Goal: Register for event/course

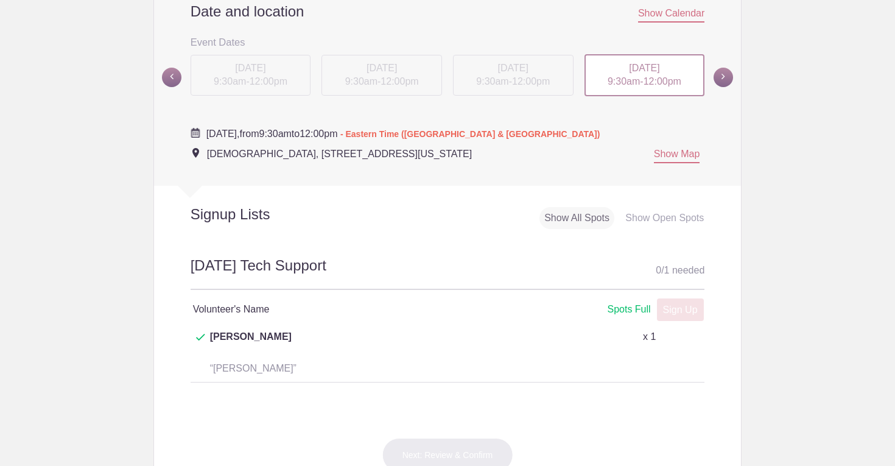
scroll to position [491, 0]
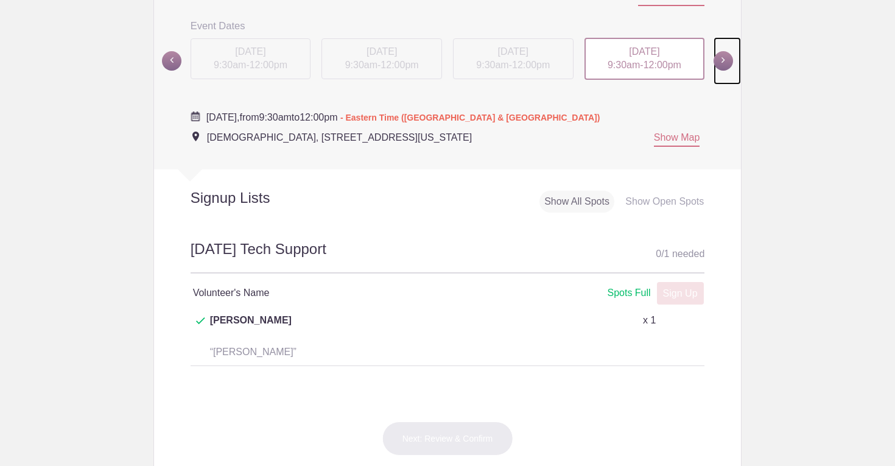
click at [720, 60] on span at bounding box center [722, 60] width 19 height 19
click at [255, 52] on span "SUN, Oct 19, 2025" at bounding box center [250, 51] width 30 height 10
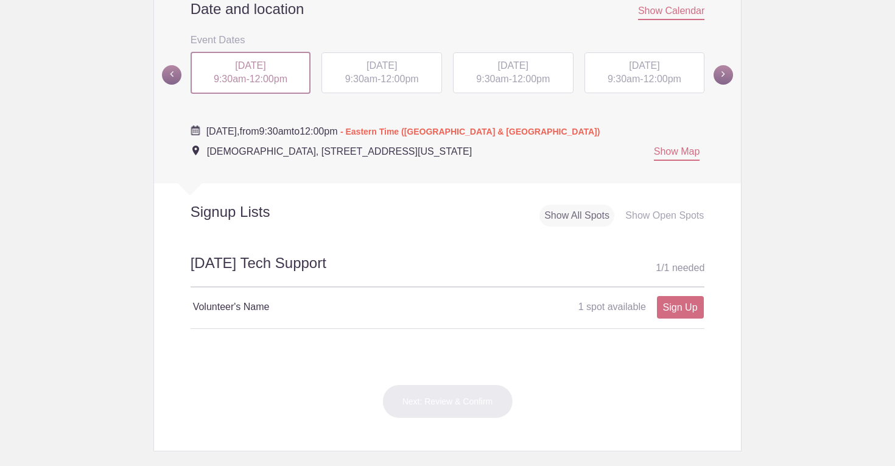
click at [397, 67] on span "SUN, Oct 26, 2025" at bounding box center [381, 65] width 30 height 10
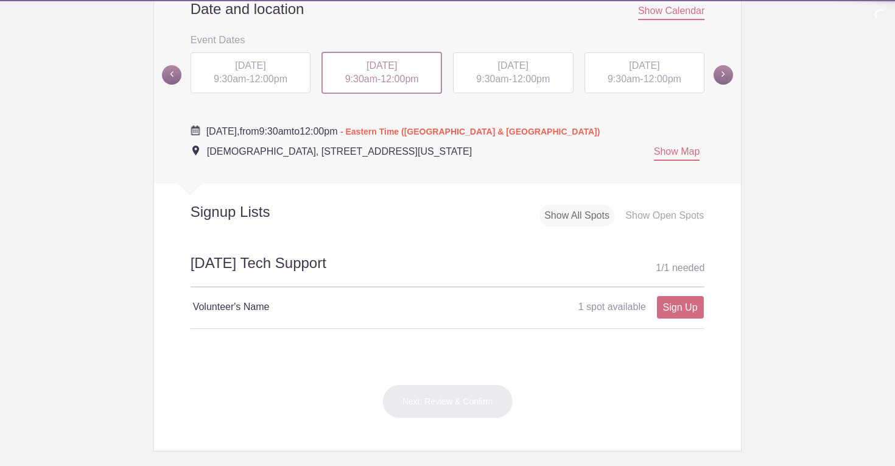
scroll to position [463, 0]
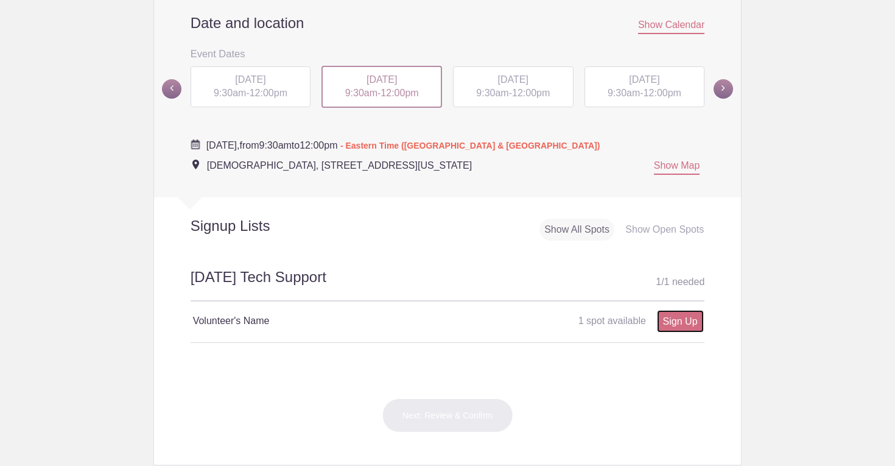
click at [680, 320] on link "Sign Up" at bounding box center [680, 321] width 47 height 23
type input "1"
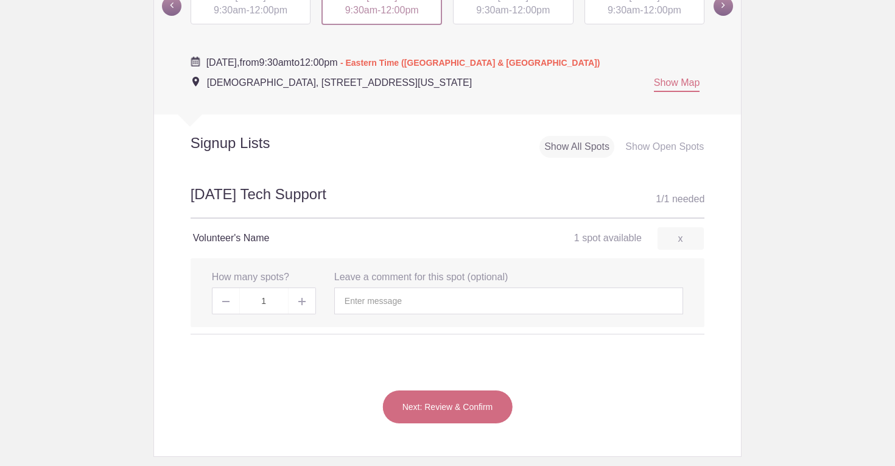
scroll to position [614, 0]
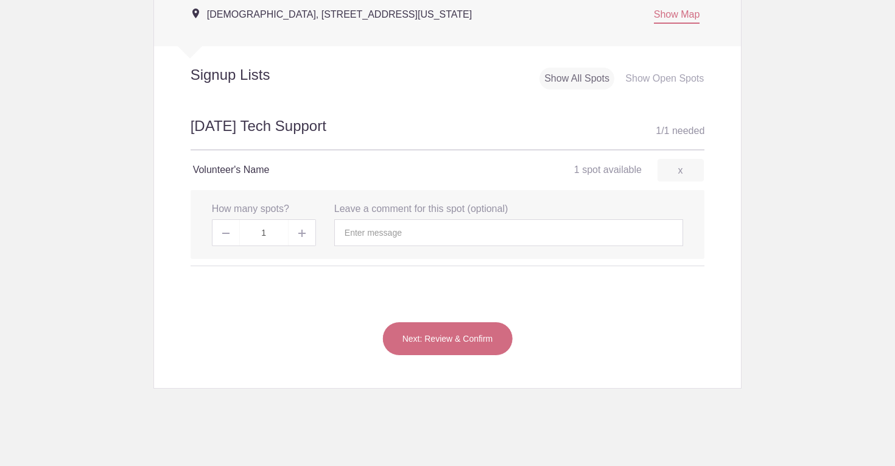
click at [427, 355] on button "Next: Review & Confirm" at bounding box center [447, 338] width 131 height 34
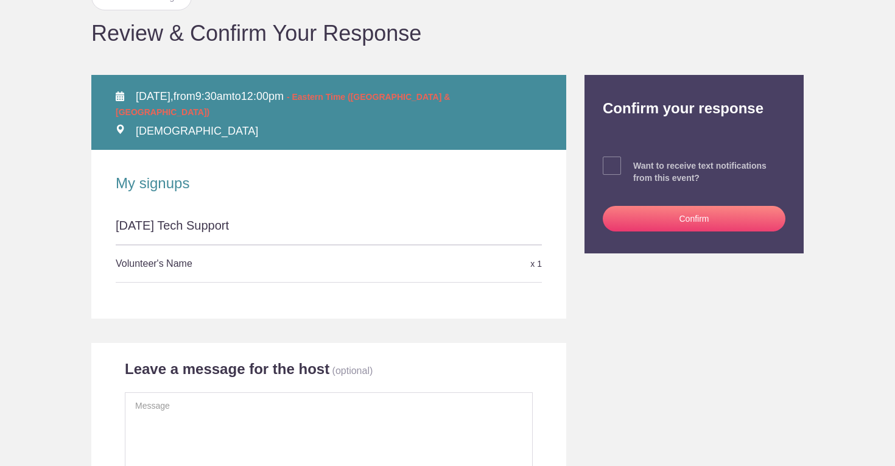
scroll to position [152, 0]
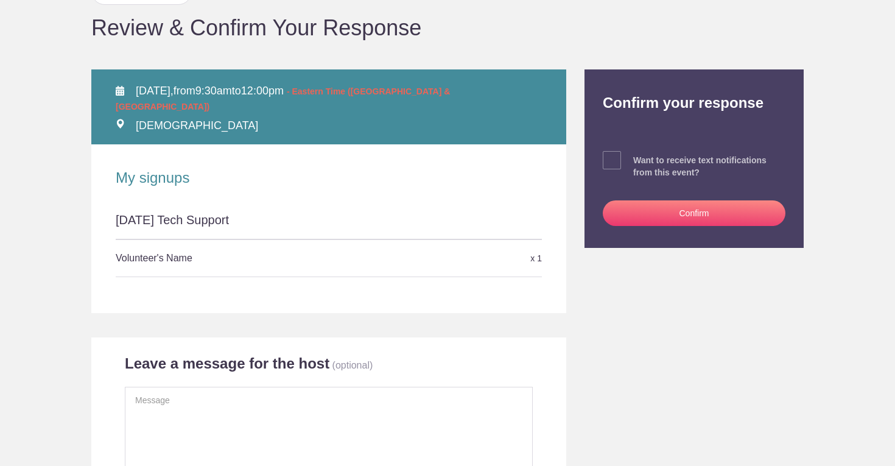
click at [665, 212] on button "Confirm" at bounding box center [694, 213] width 183 height 26
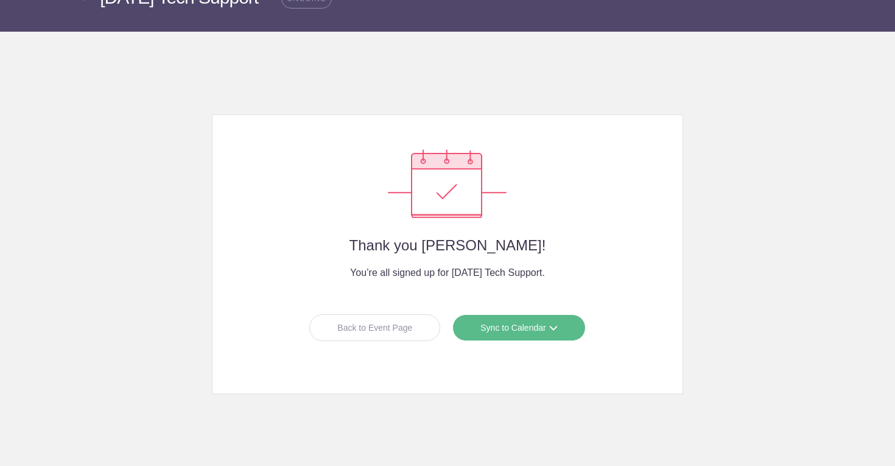
scroll to position [80, 0]
